Goal: Task Accomplishment & Management: Use online tool/utility

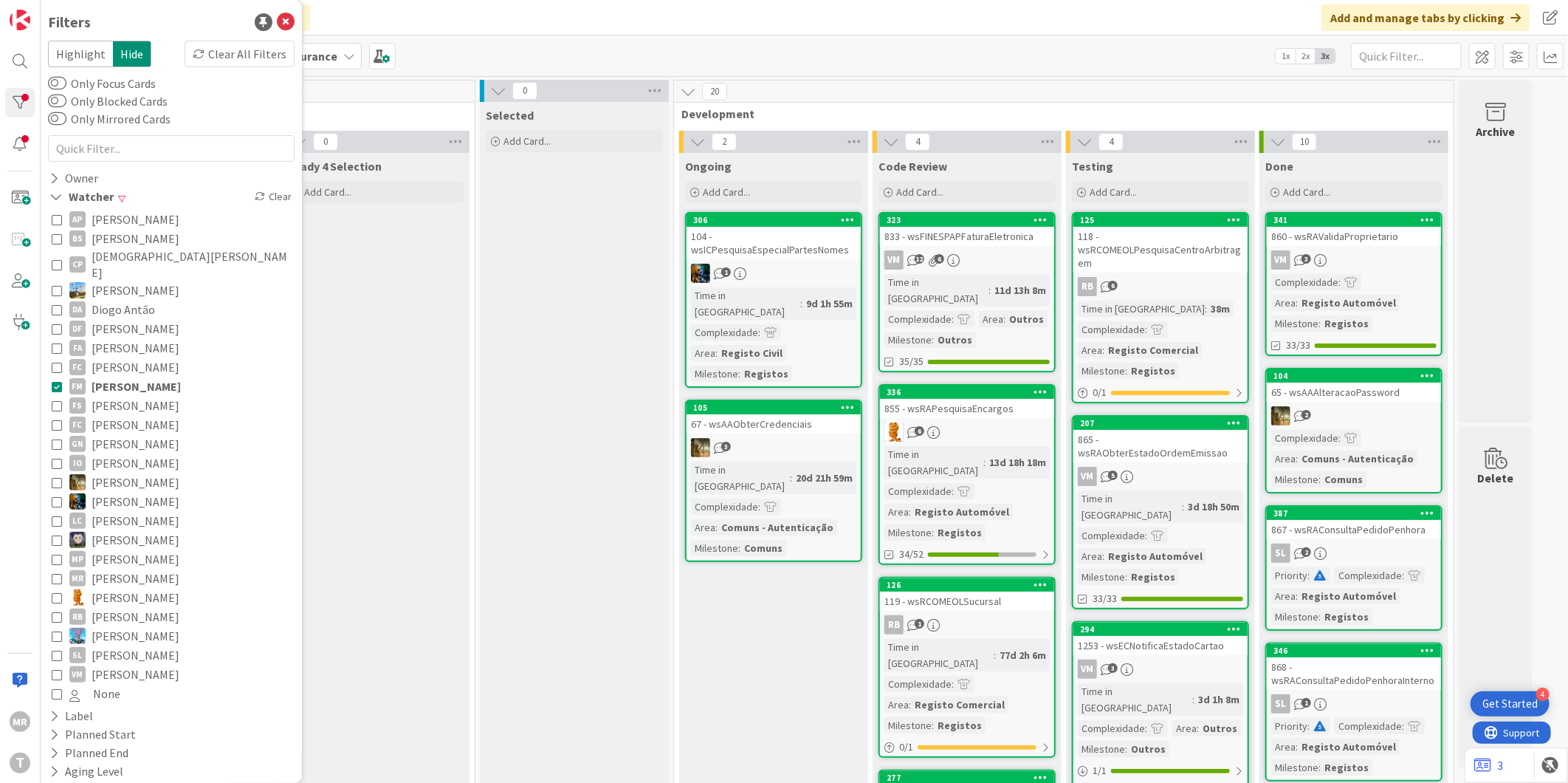
scroll to position [164, 0]
click at [136, 376] on span "[PERSON_NAME]" at bounding box center [136, 386] width 90 height 20
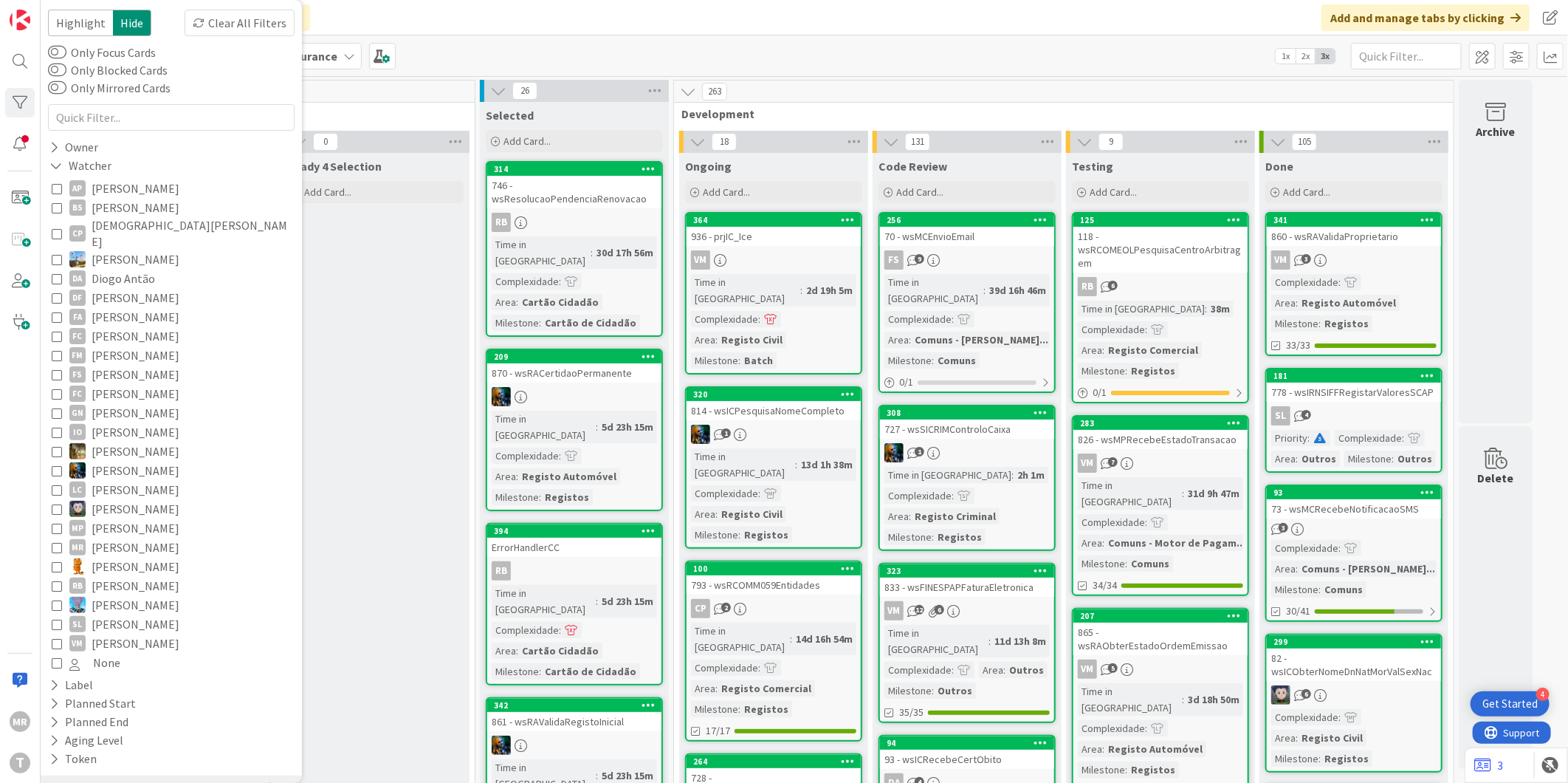
scroll to position [55, 0]
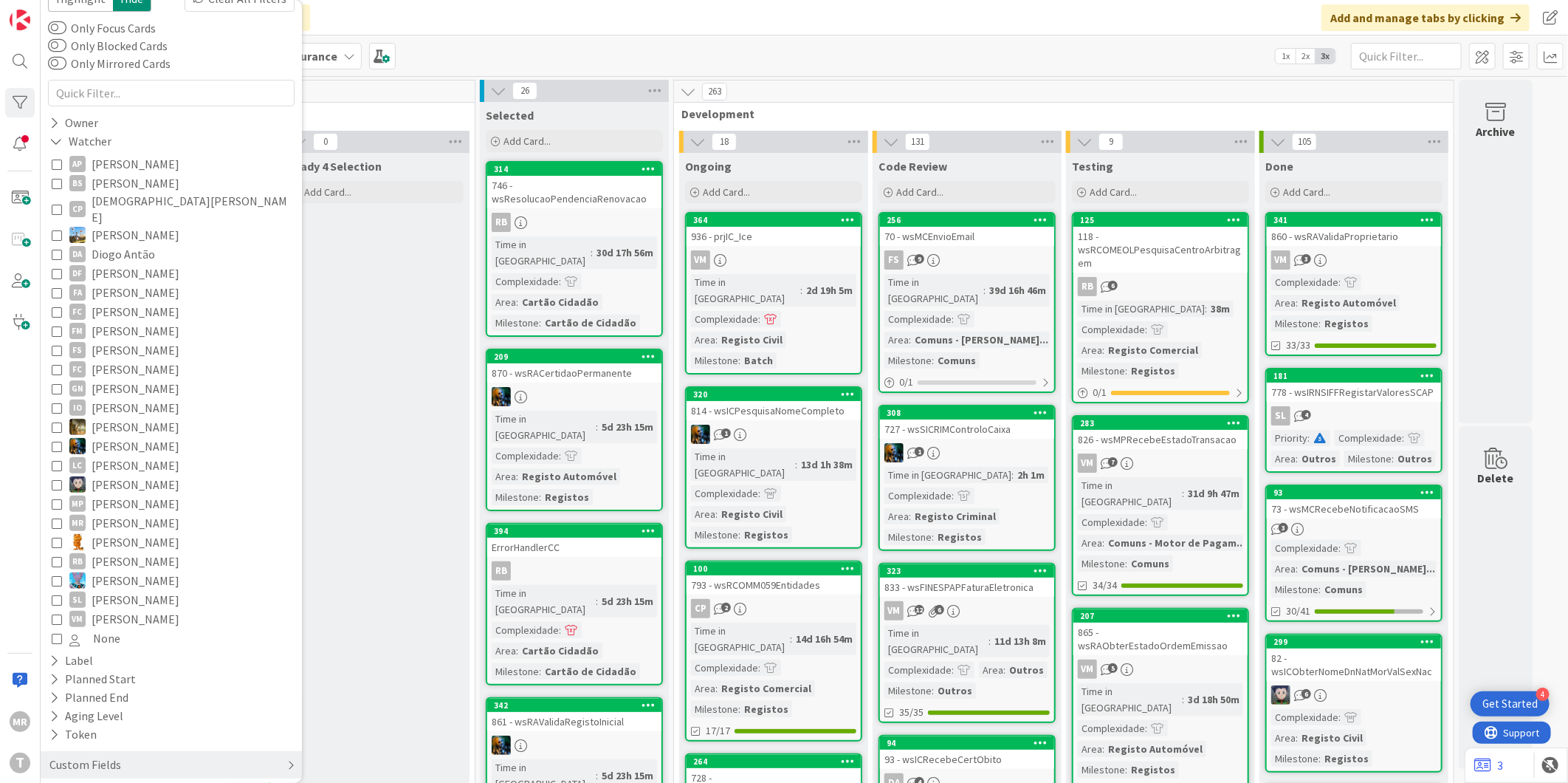
click at [125, 751] on div "Custom Fields" at bounding box center [171, 764] width 261 height 27
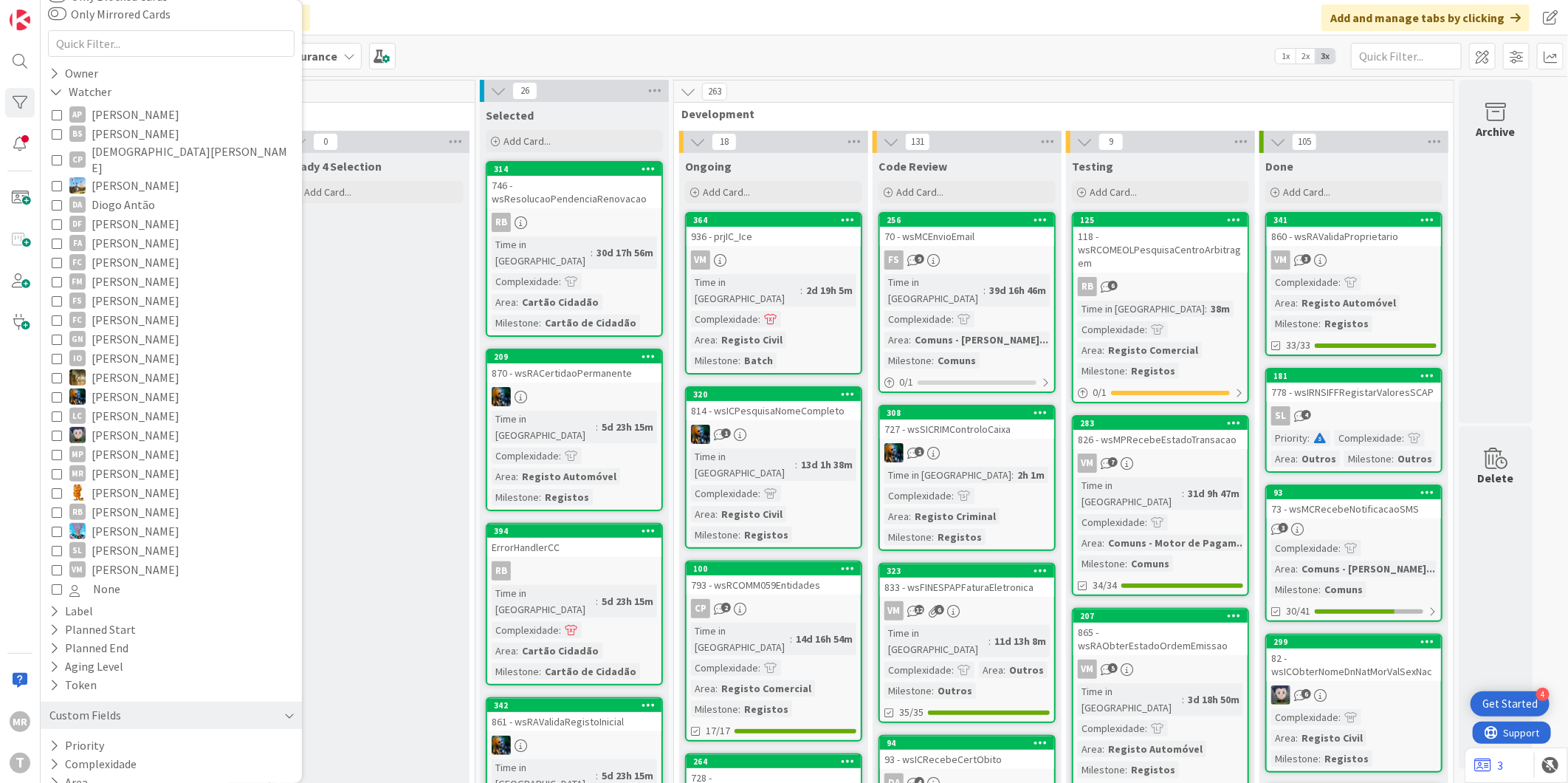
scroll to position [129, 0]
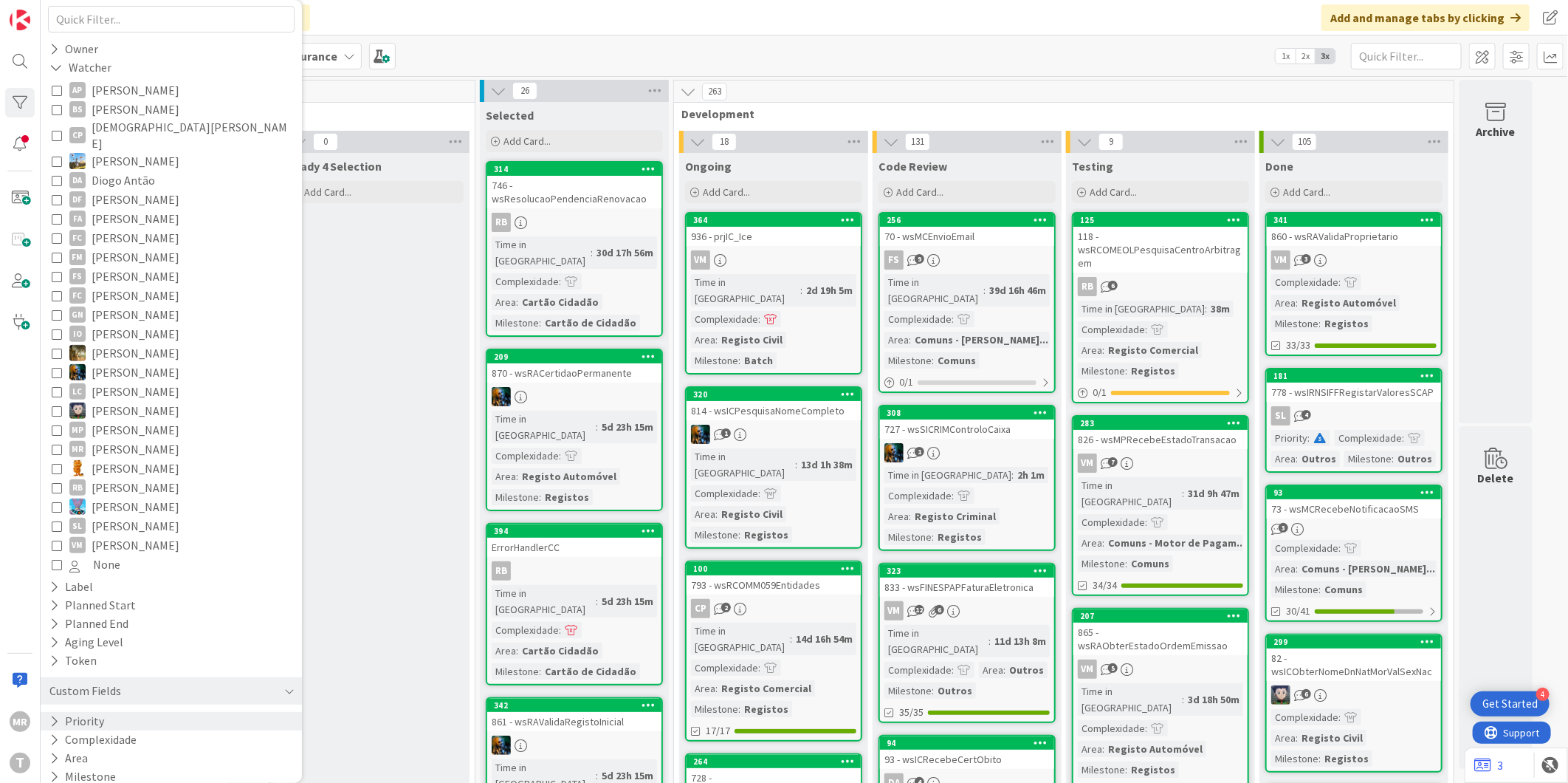
click at [92, 711] on button "Priority" at bounding box center [77, 721] width 58 height 19
click at [113, 734] on span "Critical" at bounding box center [96, 743] width 55 height 20
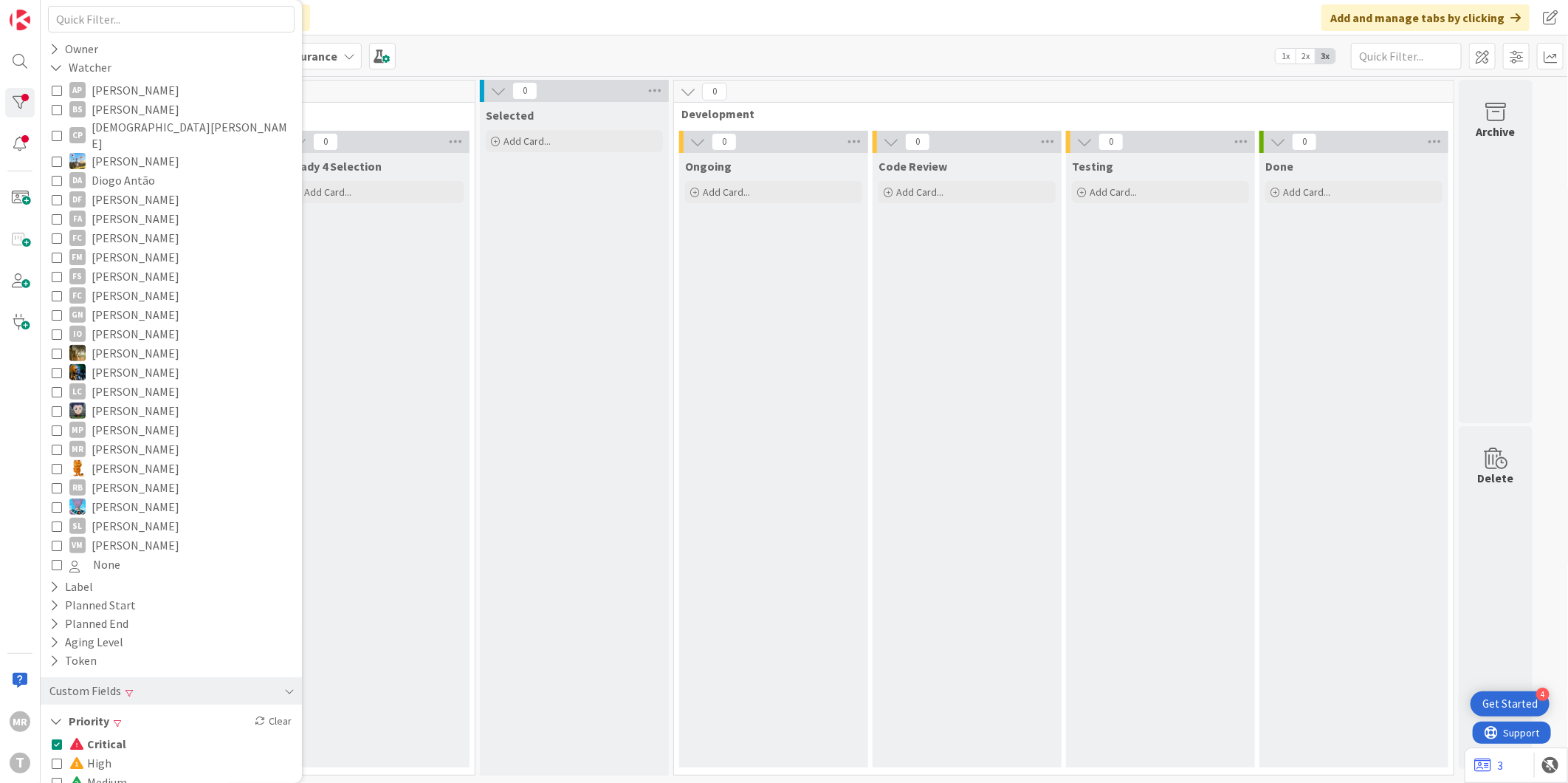
click at [113, 734] on span "Critical" at bounding box center [97, 743] width 57 height 20
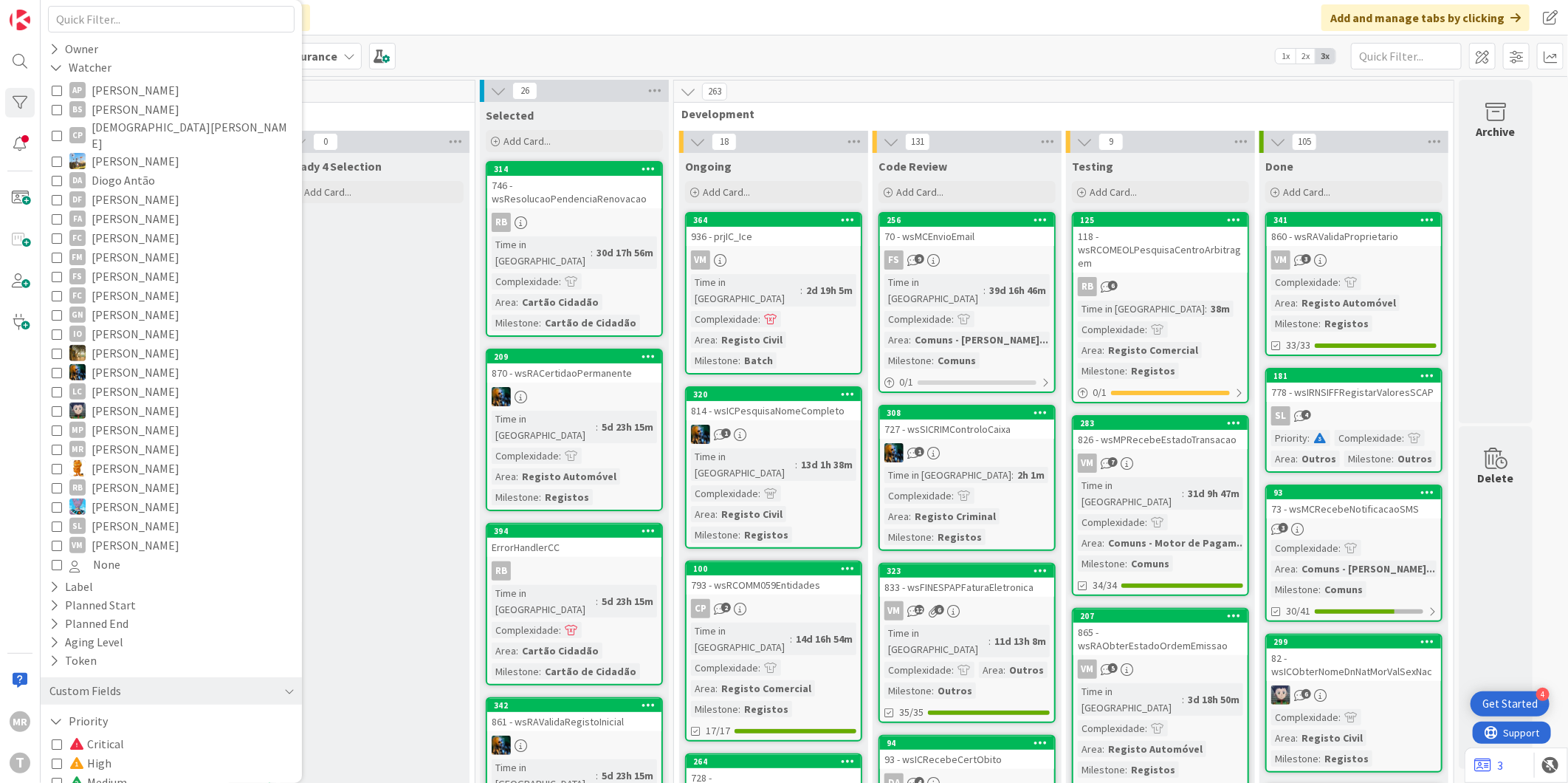
click at [98, 753] on span "High" at bounding box center [90, 763] width 42 height 20
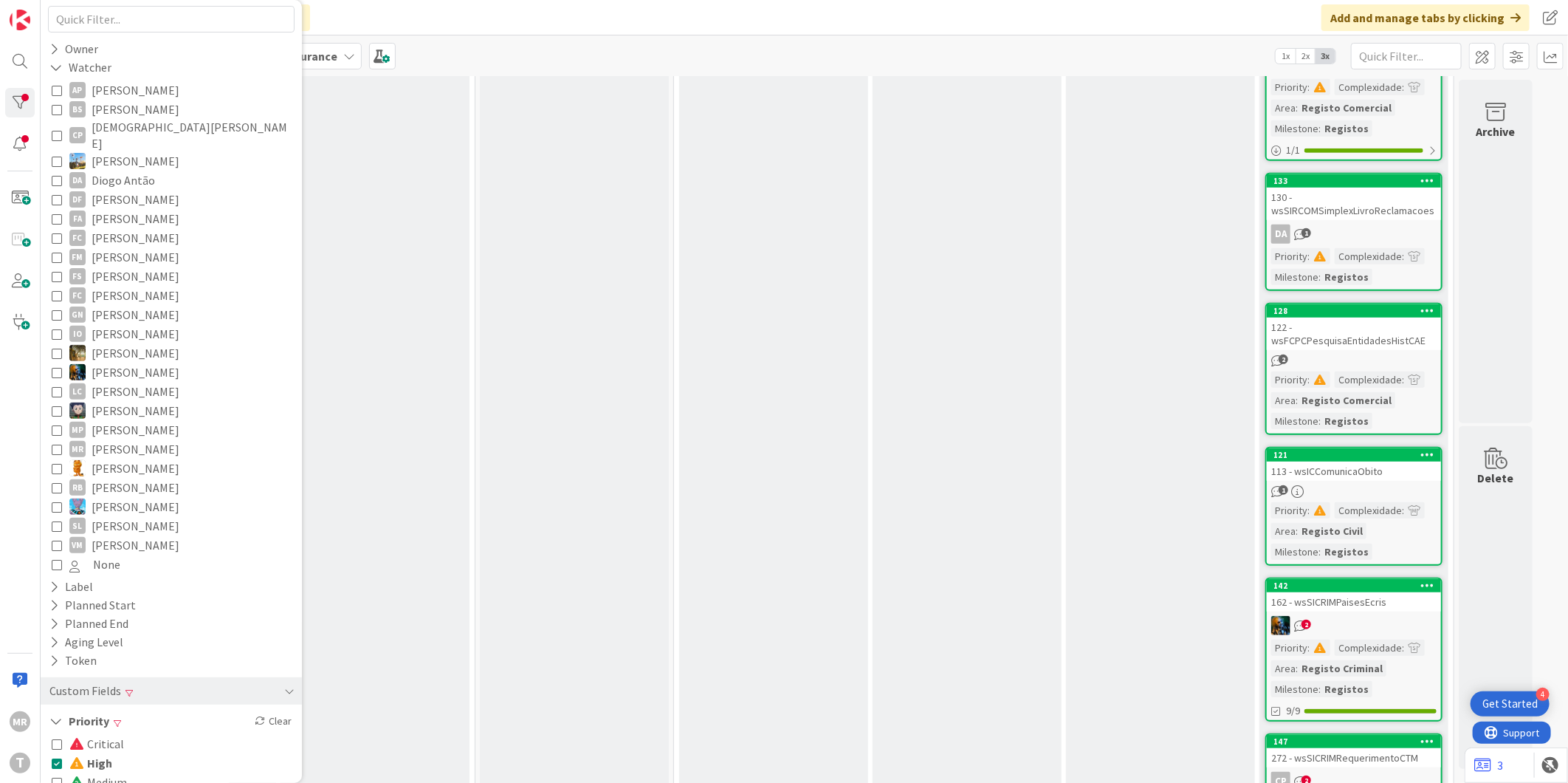
scroll to position [739, 0]
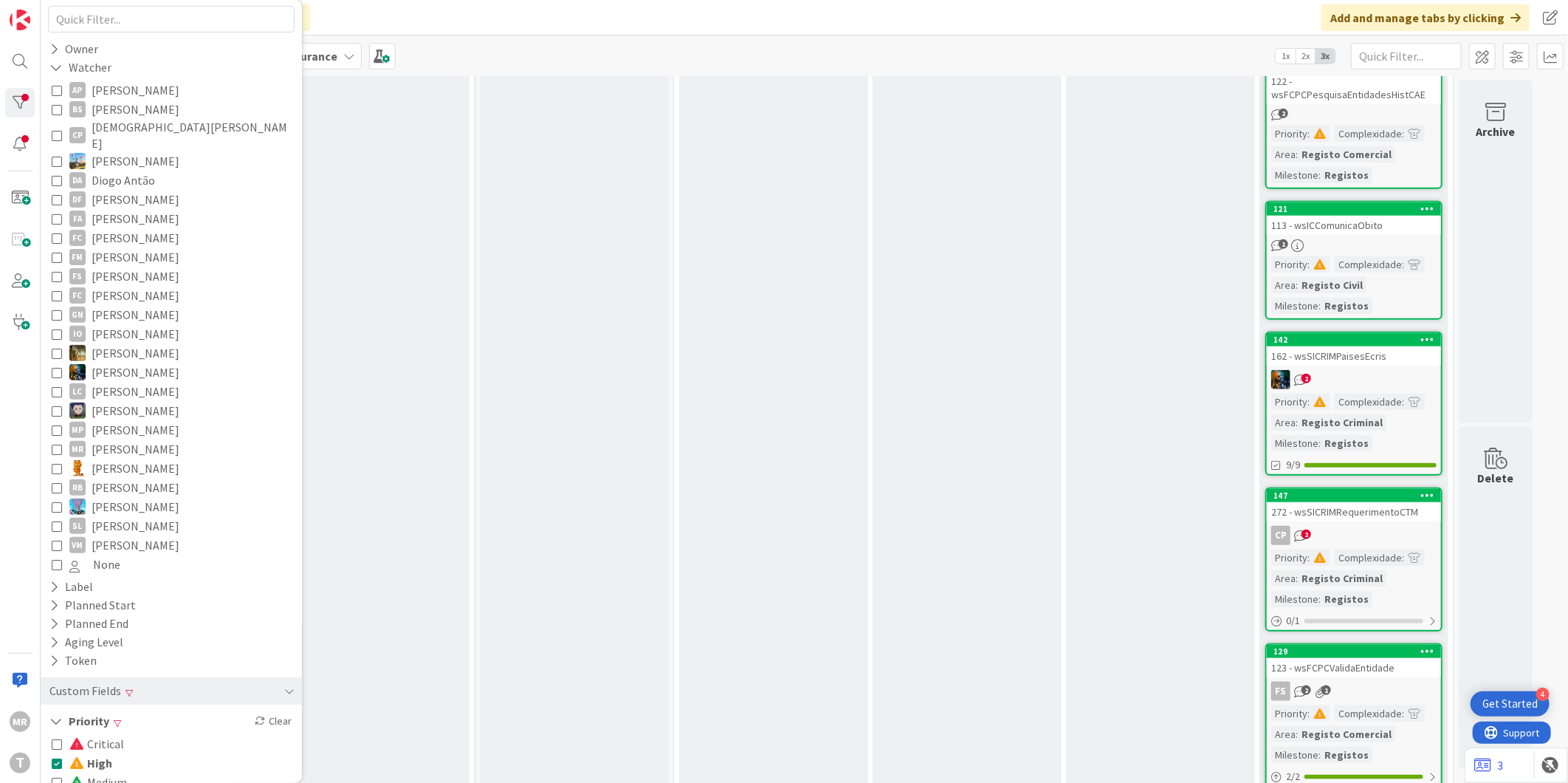
click at [108, 772] on span "Medium" at bounding box center [98, 781] width 58 height 20
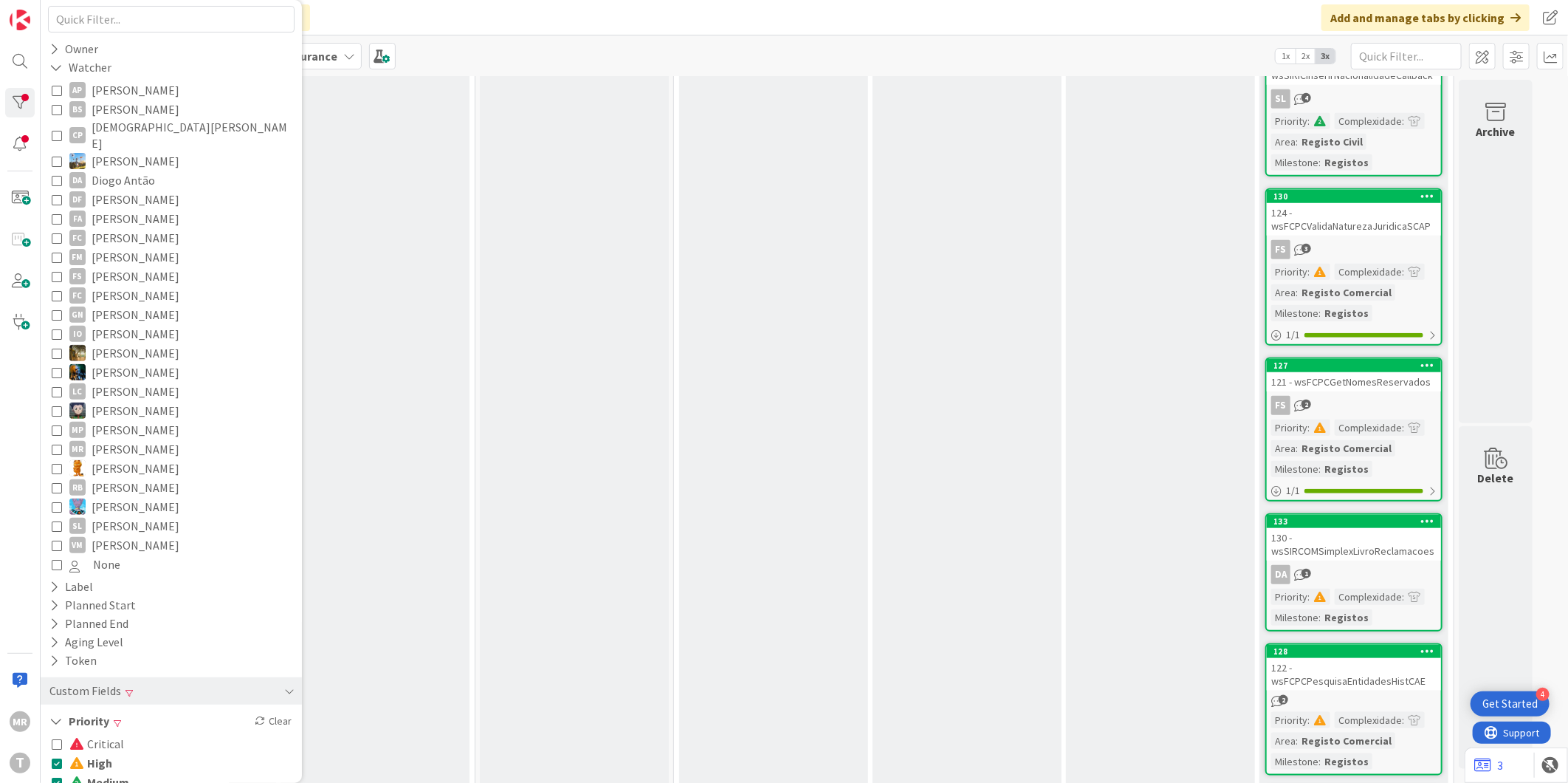
click at [98, 753] on span "High" at bounding box center [90, 763] width 43 height 20
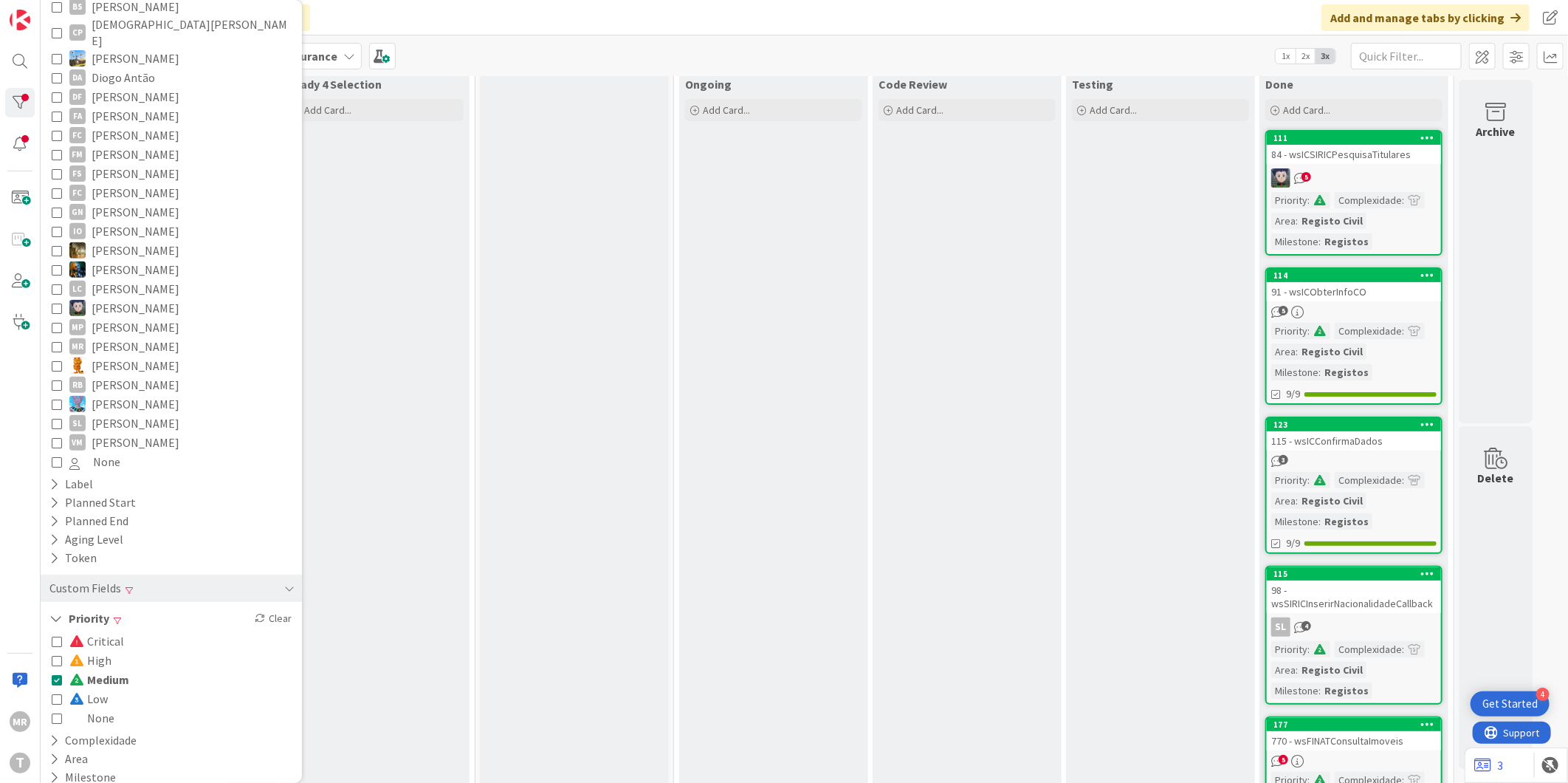
scroll to position [233, 0]
click at [98, 688] on span "Low" at bounding box center [88, 698] width 38 height 20
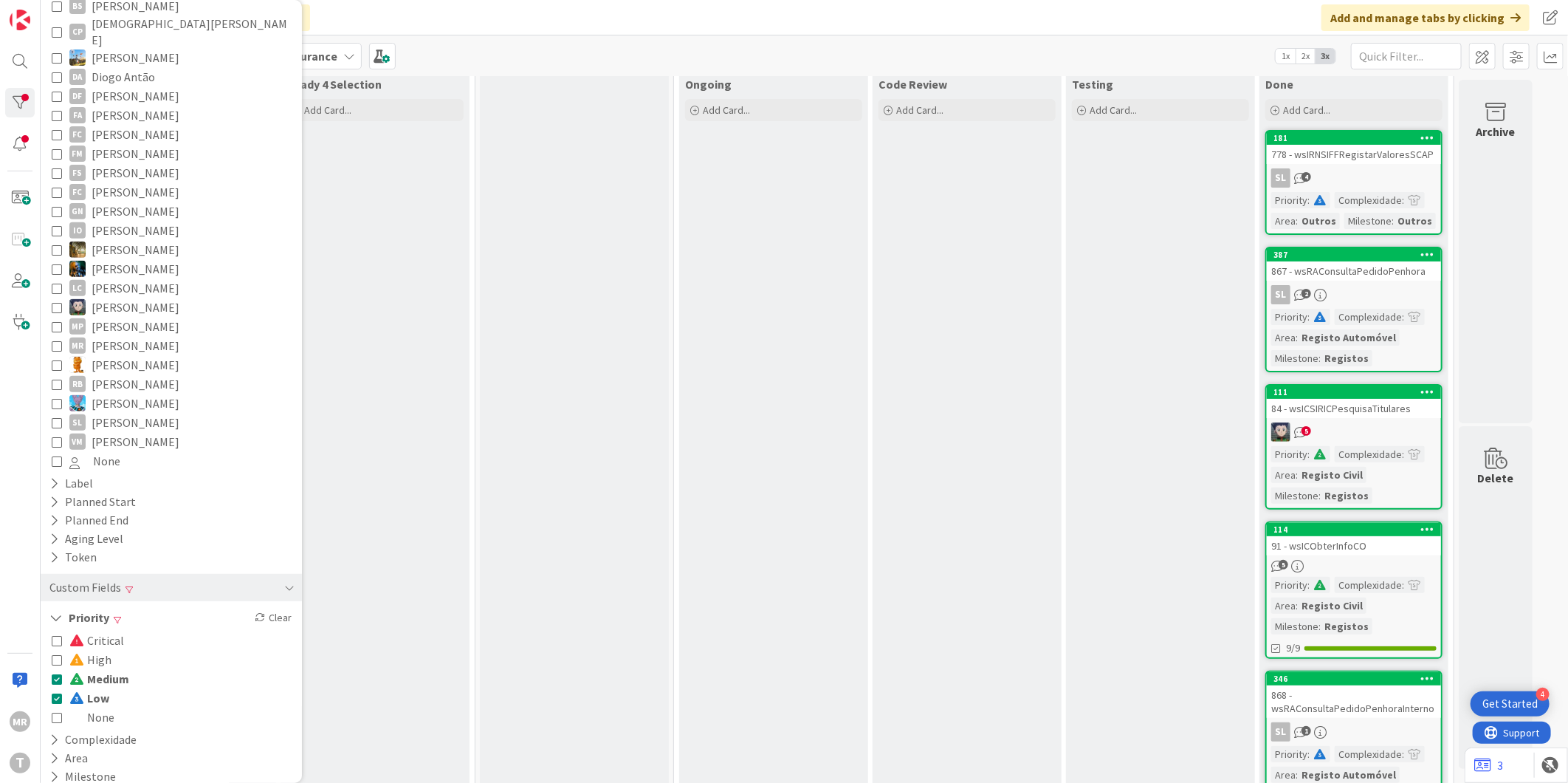
click at [113, 669] on span "Medium" at bounding box center [99, 678] width 60 height 20
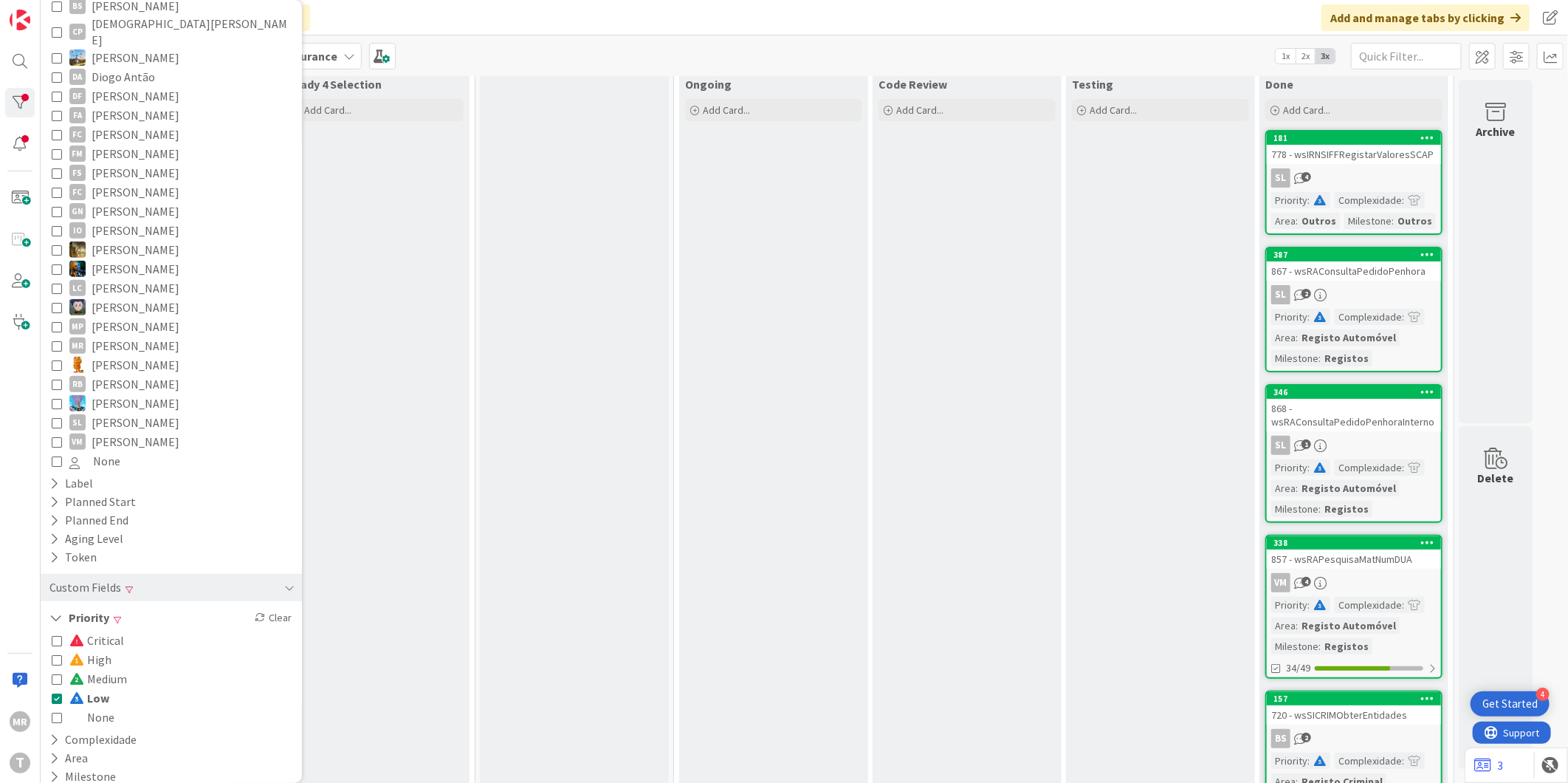
scroll to position [0, 0]
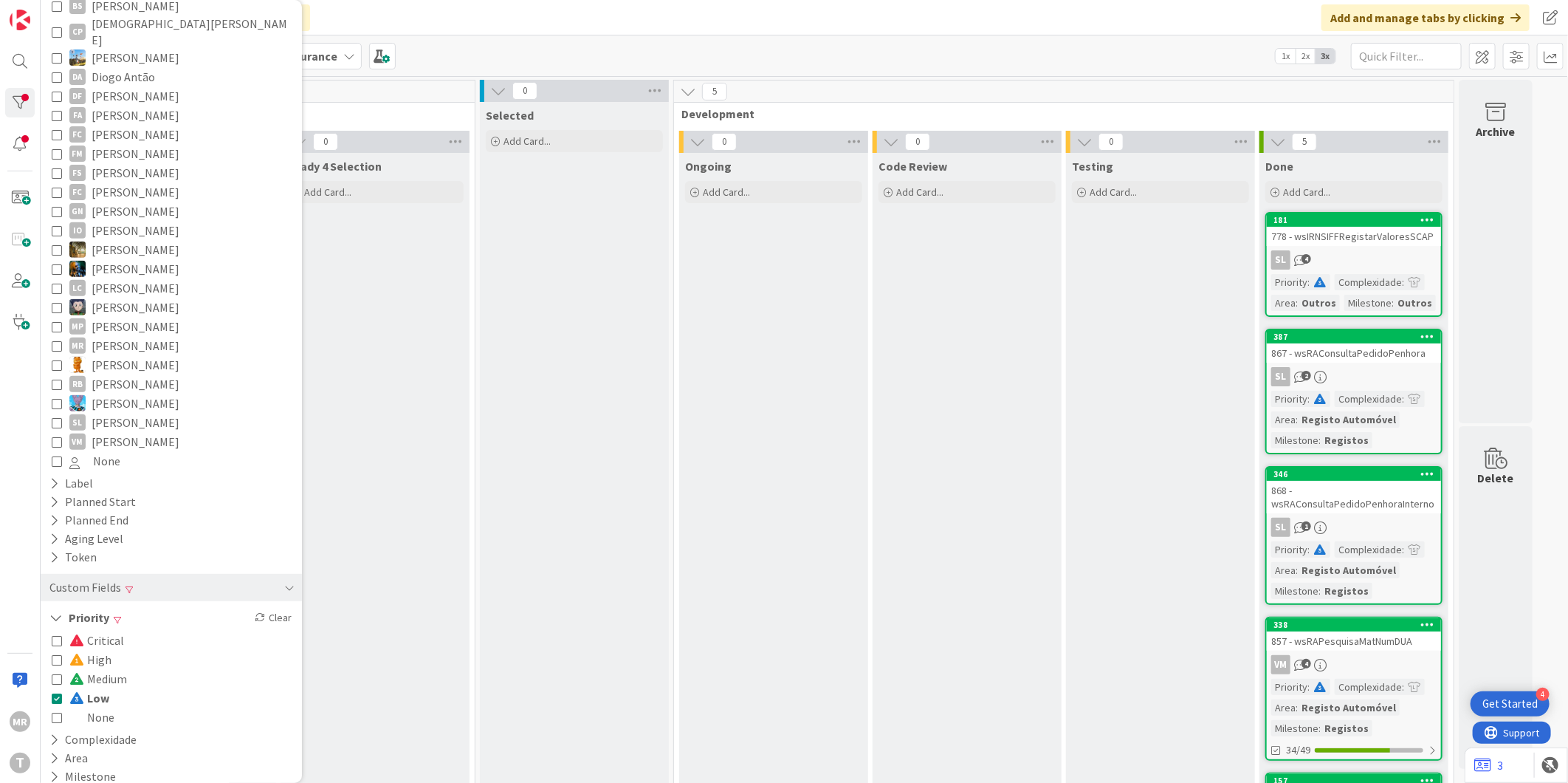
click at [93, 688] on span "Low" at bounding box center [89, 698] width 40 height 20
